Goal: Information Seeking & Learning: Learn about a topic

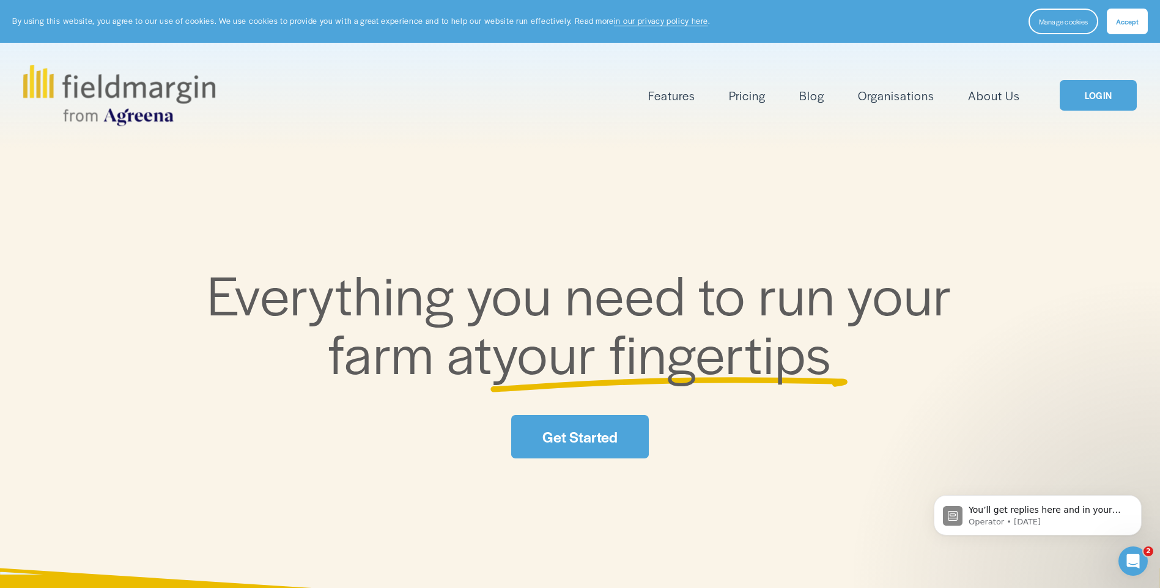
click at [1093, 97] on link "LOGIN" at bounding box center [1098, 95] width 77 height 31
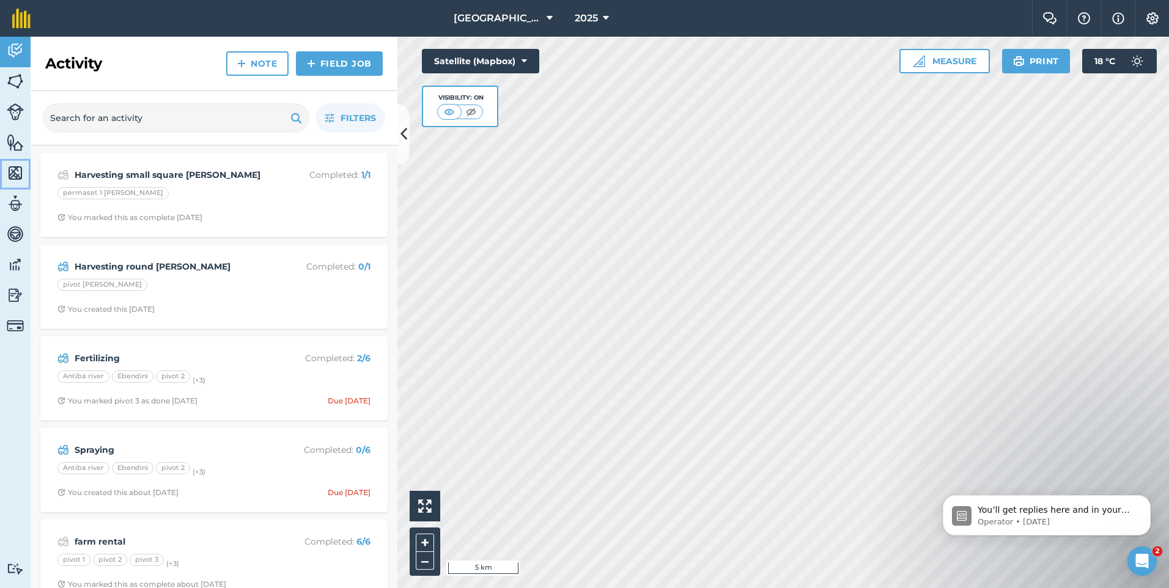
click at [10, 179] on img at bounding box center [15, 173] width 17 height 18
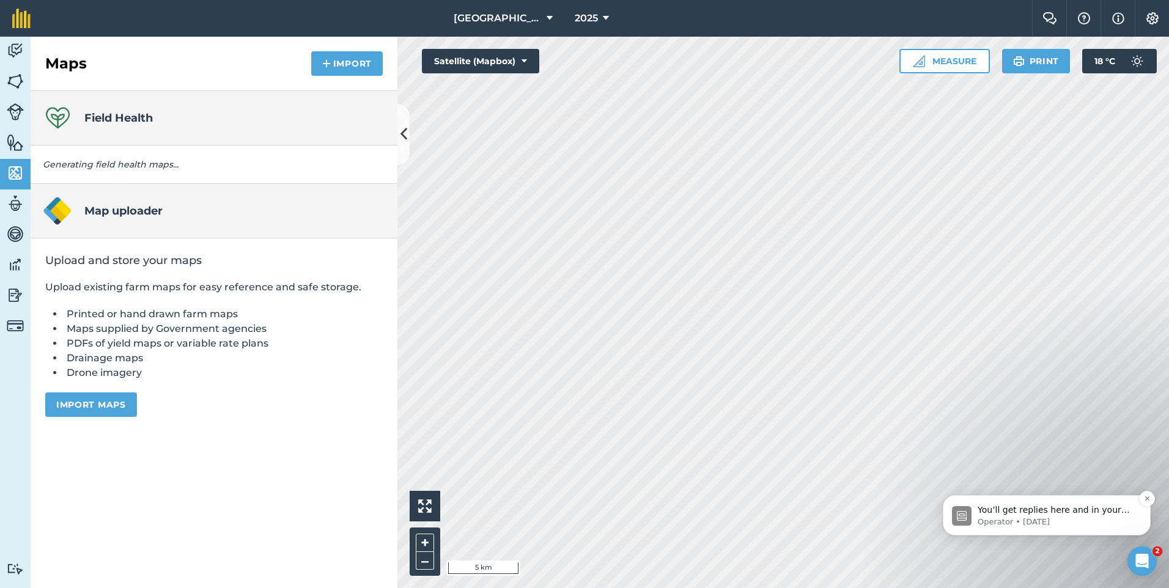
click at [1021, 520] on p "Operator • [DATE]" at bounding box center [1057, 522] width 158 height 11
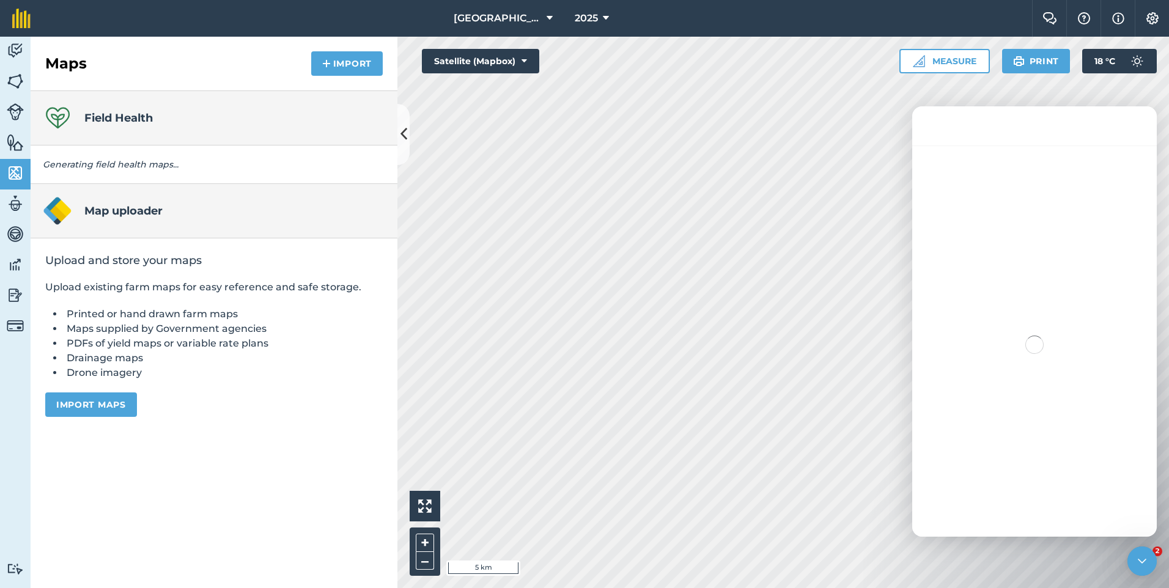
scroll to position [87, 0]
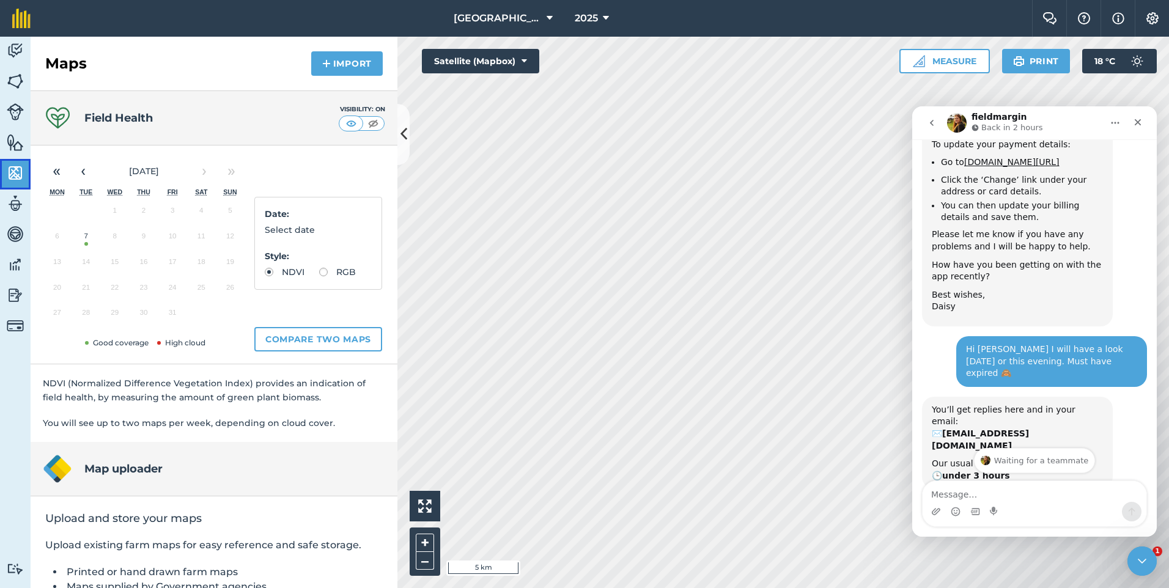
click at [22, 173] on img at bounding box center [15, 173] width 17 height 18
click at [84, 237] on button "7" at bounding box center [86, 239] width 29 height 26
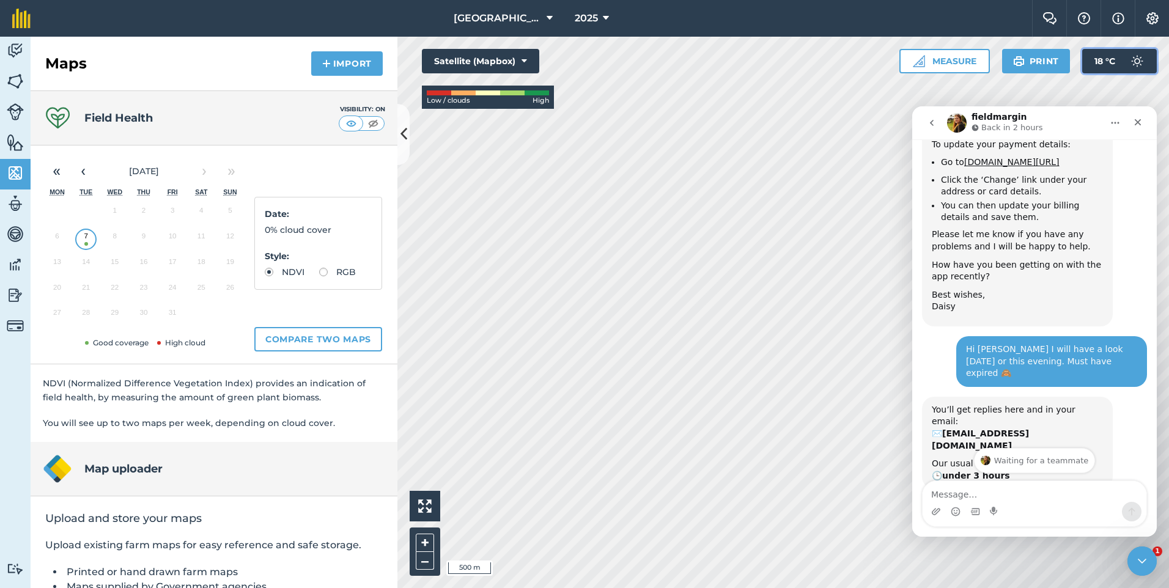
click at [1109, 68] on span "18 ° C" at bounding box center [1105, 61] width 21 height 24
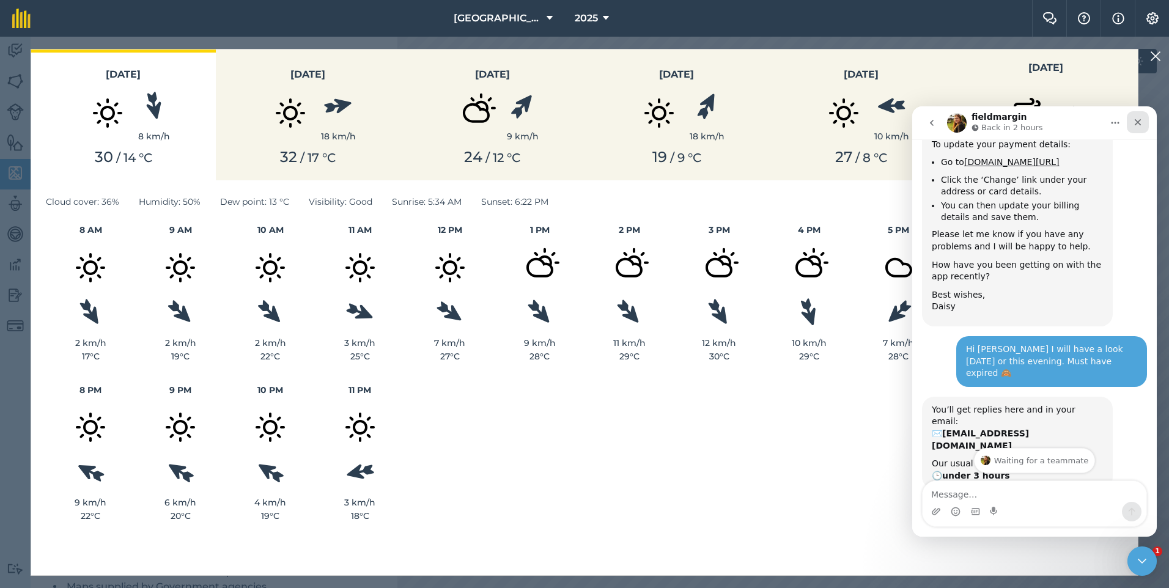
click at [1135, 125] on icon "Close" at bounding box center [1138, 122] width 7 height 7
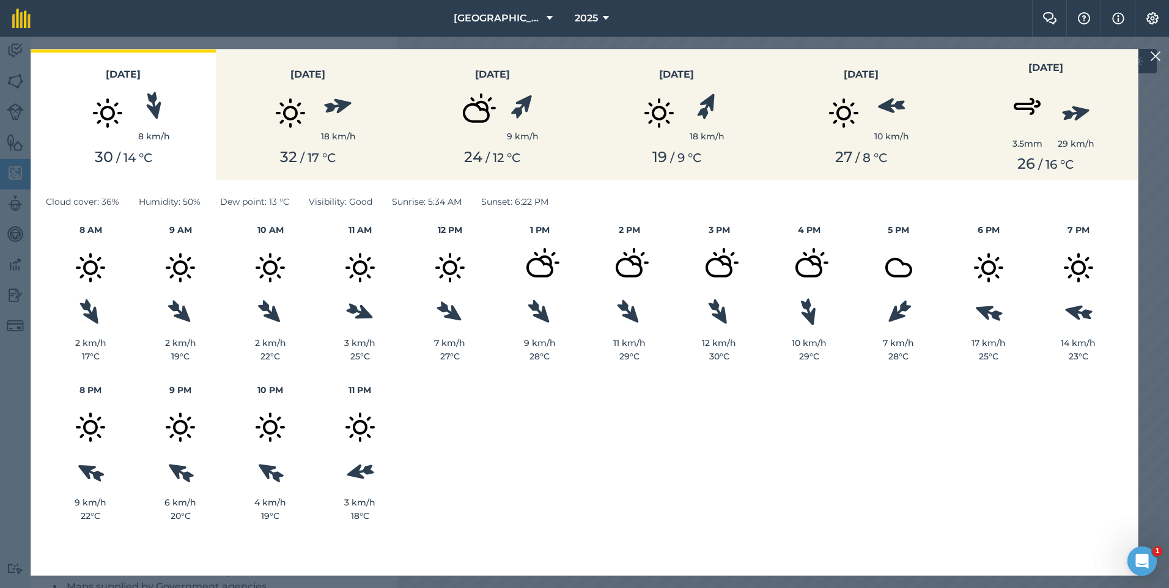
scroll to position [120, 0]
click at [717, 527] on div "Cloud cover : 36% Humidity : 50% Dew point : 13 ° C Visibility : Good Sunrise :…" at bounding box center [584, 377] width 1107 height 395
click at [1152, 59] on img at bounding box center [1155, 56] width 11 height 15
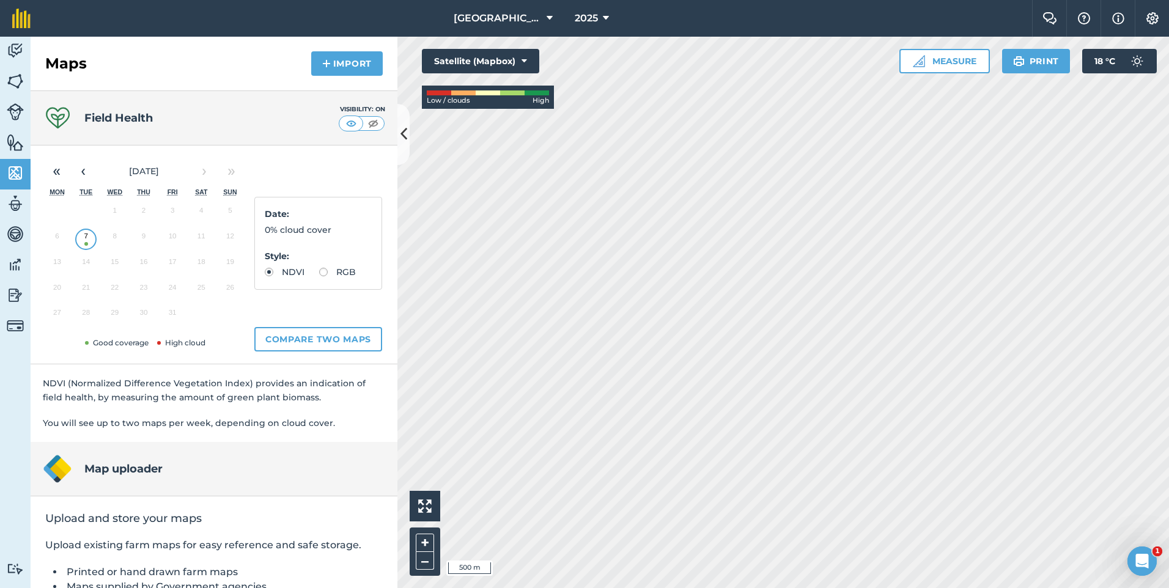
click at [267, 290] on div "Date : 0% cloud cover Style : NDVI RGB" at bounding box center [318, 243] width 128 height 93
click at [319, 276] on label "RGB" at bounding box center [337, 272] width 37 height 9
radio input "true"
